Goal: Download file/media

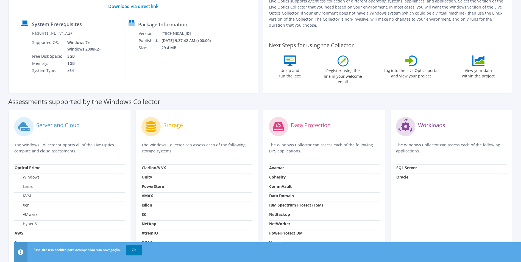
scroll to position [37, 0]
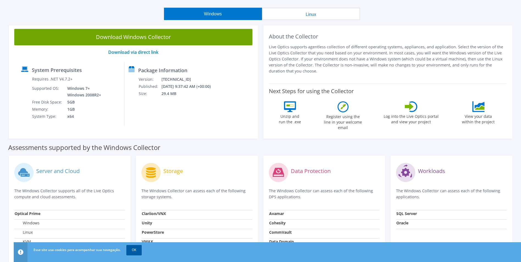
click at [131, 250] on link "OK" at bounding box center [133, 250] width 15 height 10
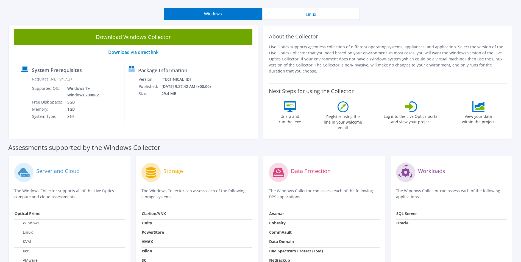
scroll to position [0, 0]
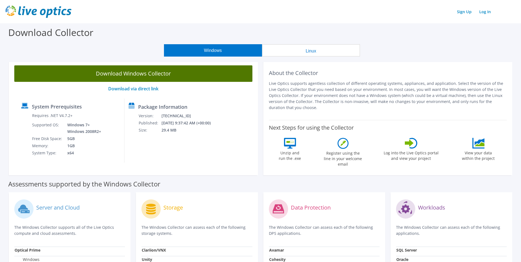
click at [183, 73] on link "Download Windows Collector" at bounding box center [133, 73] width 238 height 16
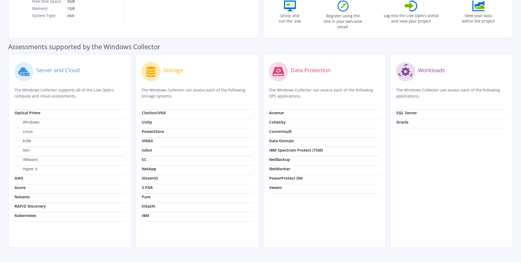
scroll to position [151, 0]
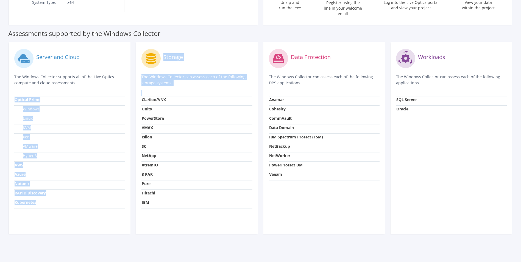
drag, startPoint x: 128, startPoint y: 243, endPoint x: 526, endPoint y: 276, distance: 399.1
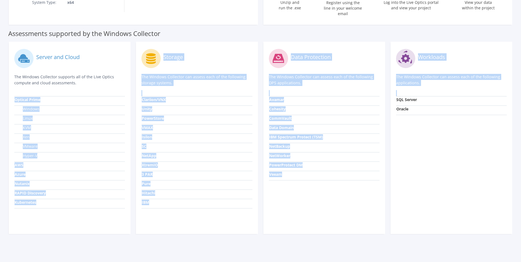
click at [327, 241] on section "Download Collector Windows Linux Download Windows Collector Download via direct…" at bounding box center [260, 67] width 521 height 389
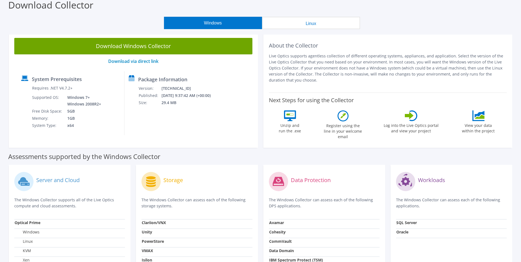
scroll to position [0, 0]
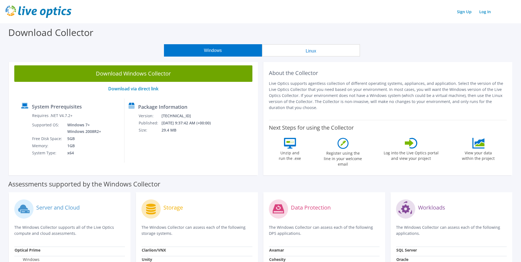
click at [318, 49] on button "Linux" at bounding box center [311, 50] width 98 height 12
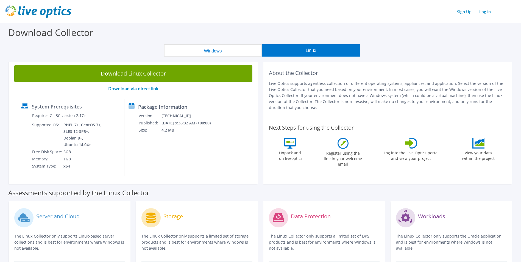
click at [246, 48] on button "Windows" at bounding box center [213, 50] width 98 height 12
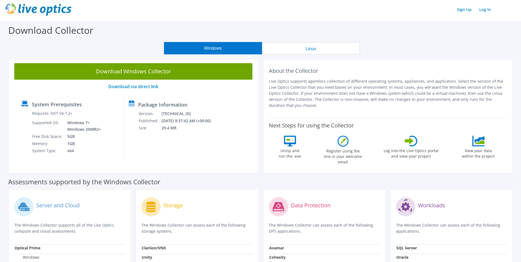
scroll to position [3, 0]
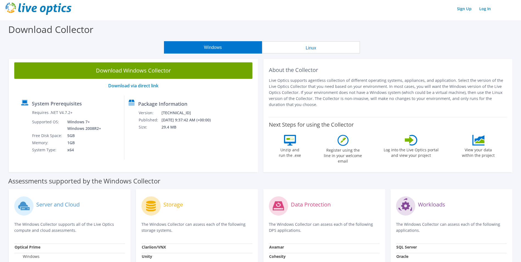
click at [308, 48] on button "Linux" at bounding box center [311, 47] width 98 height 12
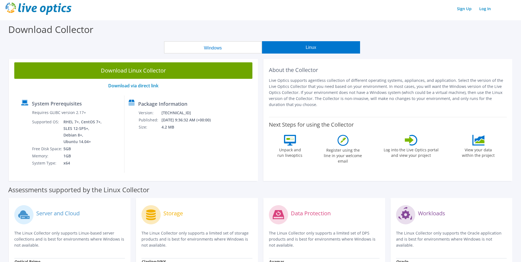
click at [256, 49] on button "Windows" at bounding box center [213, 47] width 98 height 12
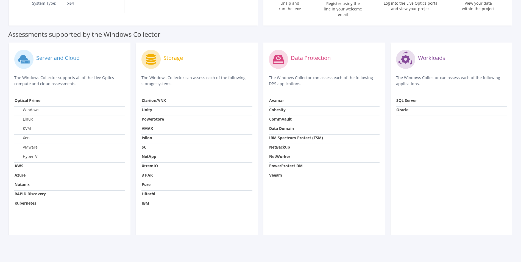
scroll to position [151, 0]
